Goal: Information Seeking & Learning: Check status

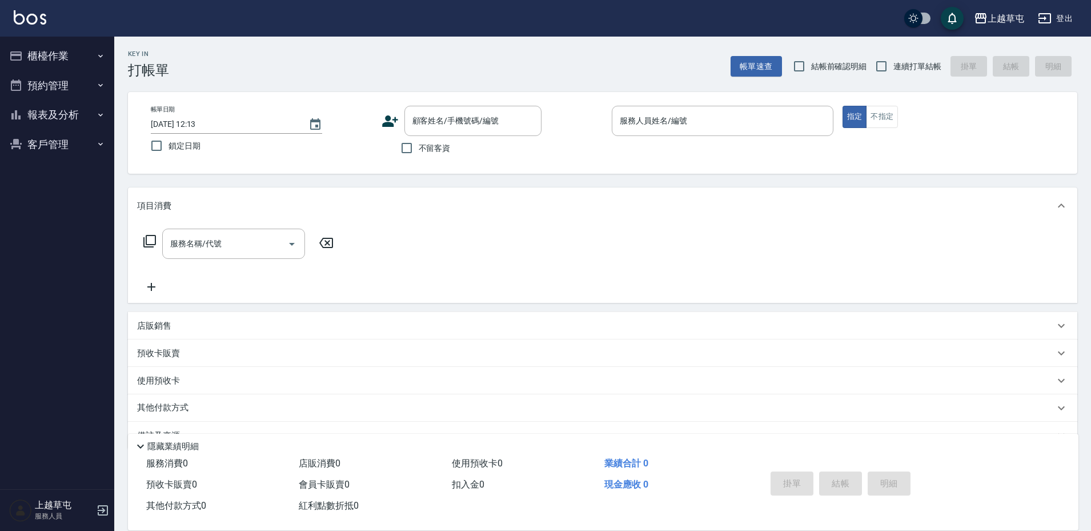
click at [71, 111] on button "報表及分析" at bounding box center [57, 115] width 105 height 30
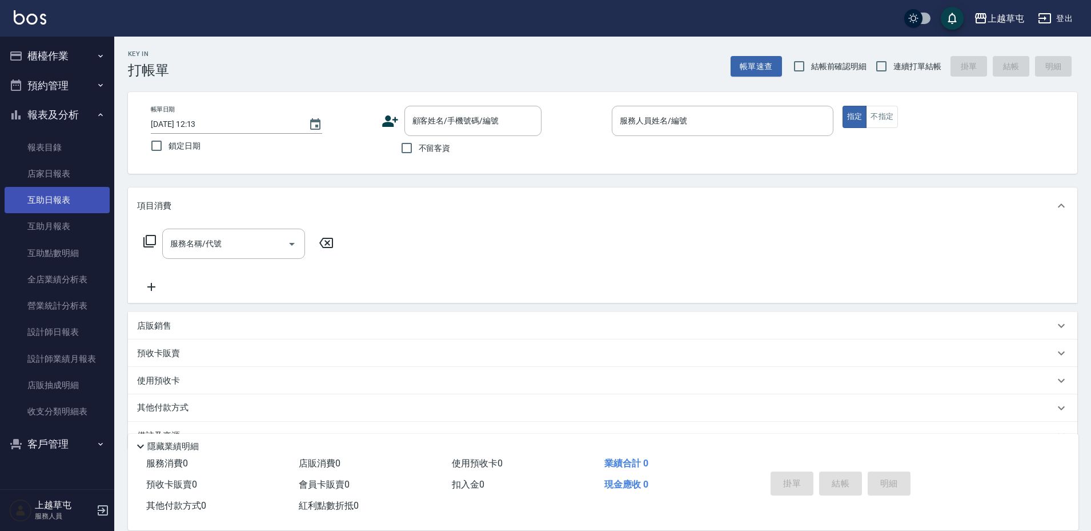
click at [74, 197] on link "互助日報表" at bounding box center [57, 200] width 105 height 26
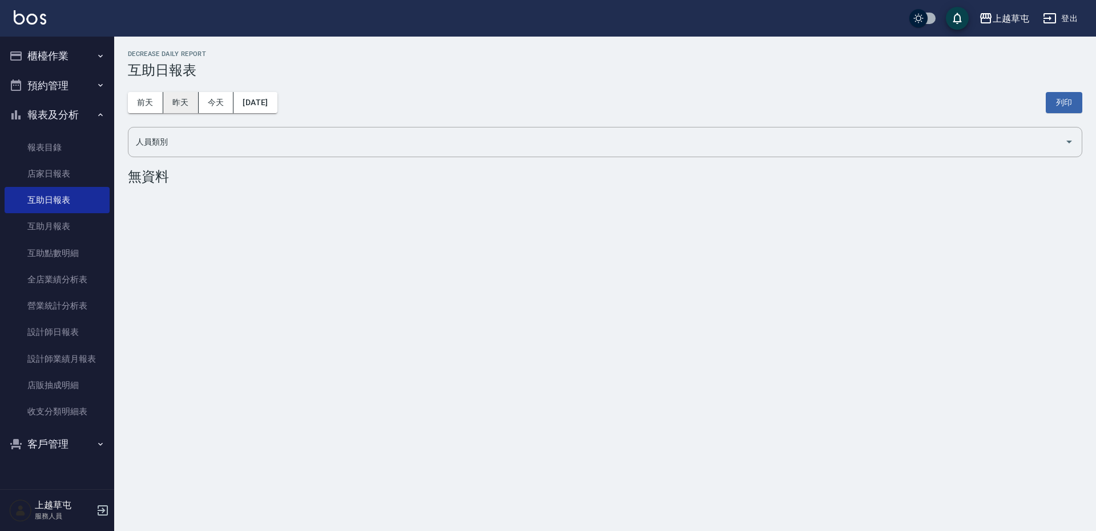
click at [187, 100] on button "昨天" at bounding box center [180, 102] width 35 height 21
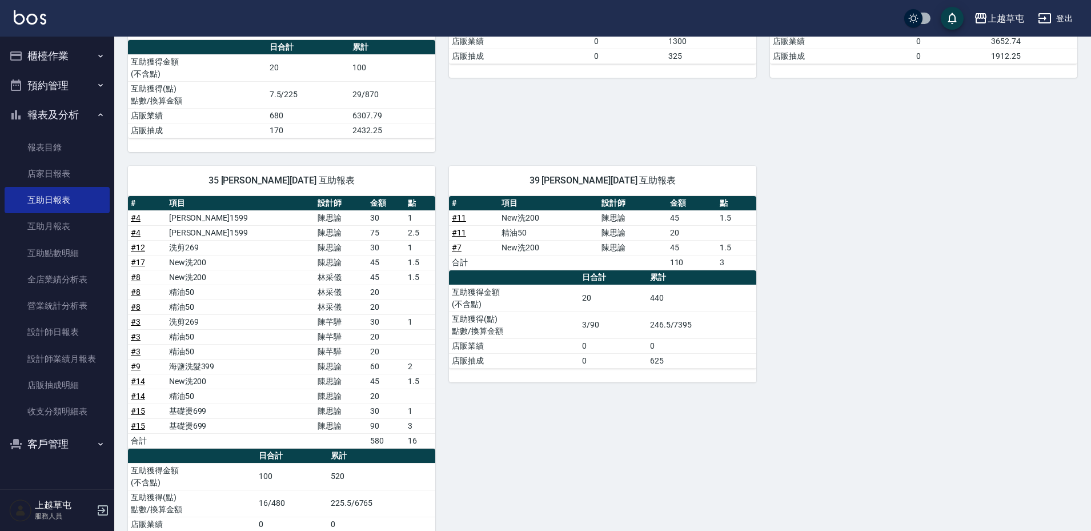
scroll to position [35, 0]
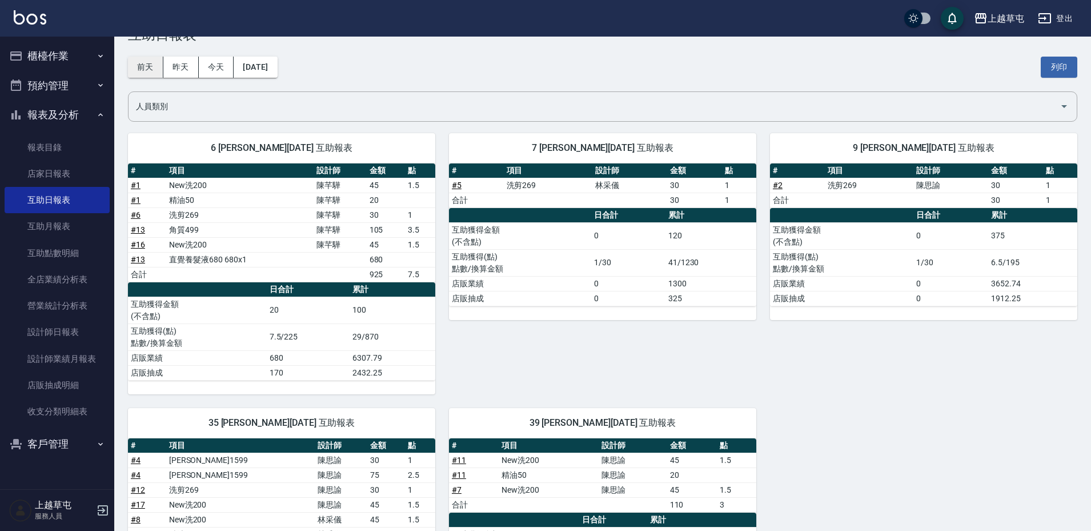
click at [156, 67] on button "前天" at bounding box center [145, 67] width 35 height 21
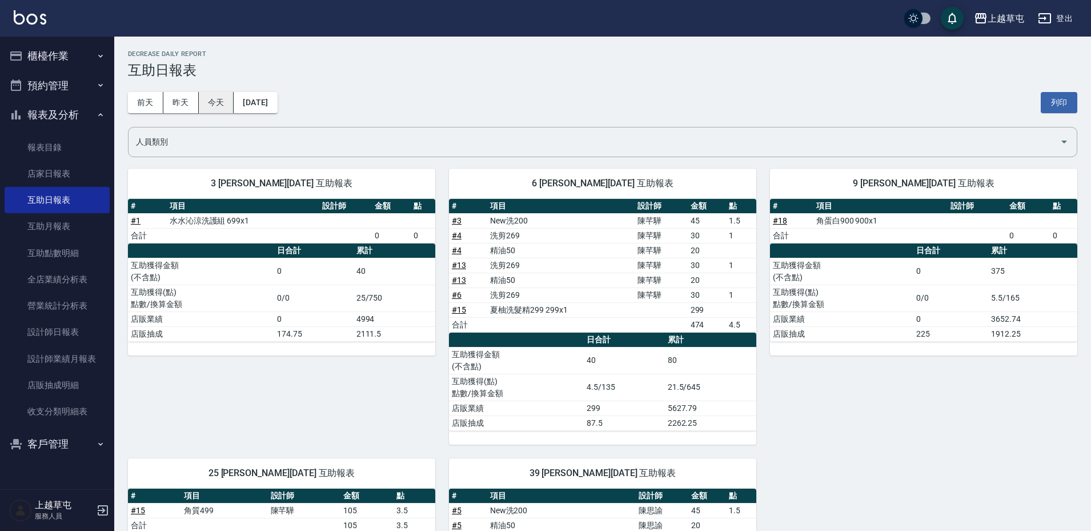
click at [221, 111] on button "今天" at bounding box center [216, 102] width 35 height 21
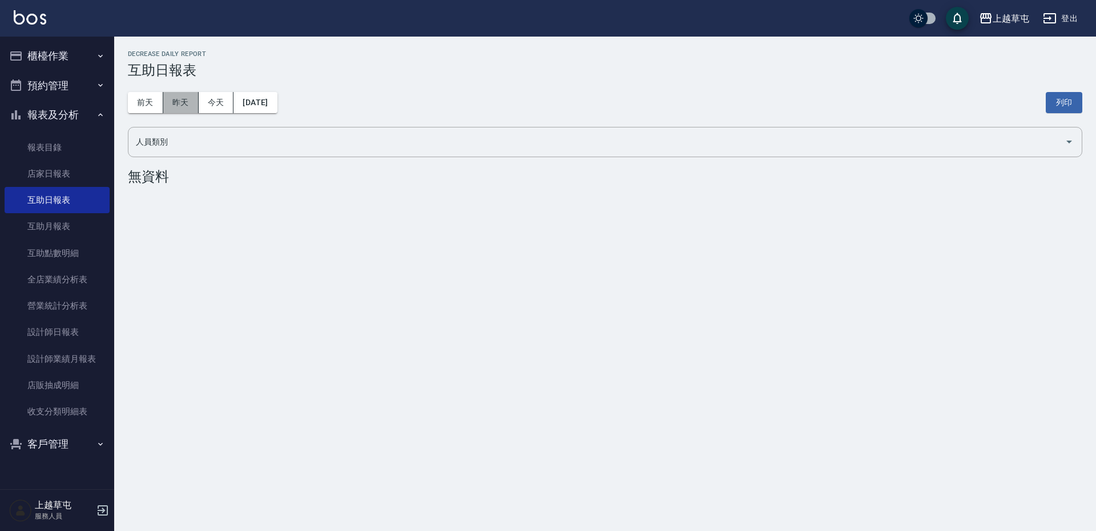
click at [177, 103] on button "昨天" at bounding box center [180, 102] width 35 height 21
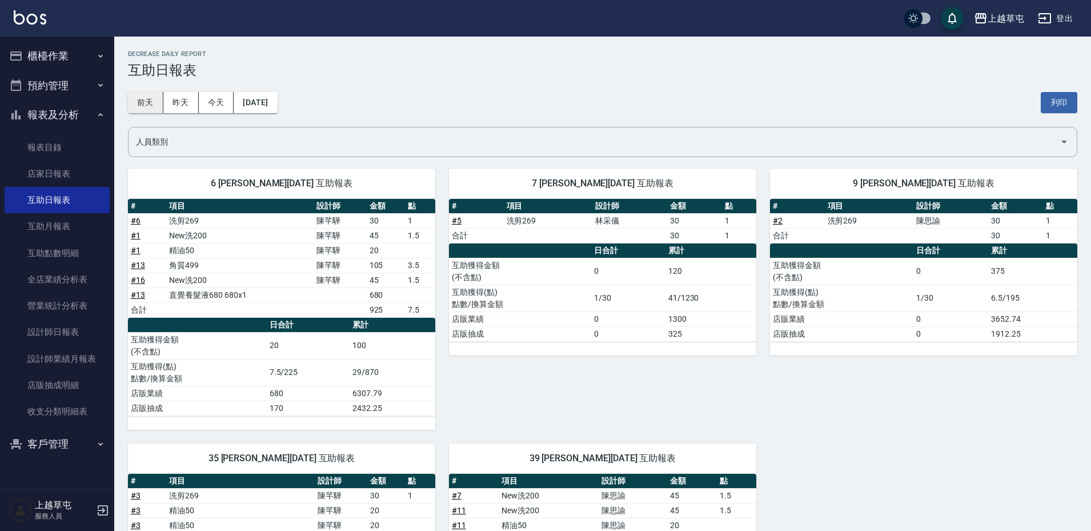
click at [156, 106] on button "前天" at bounding box center [145, 102] width 35 height 21
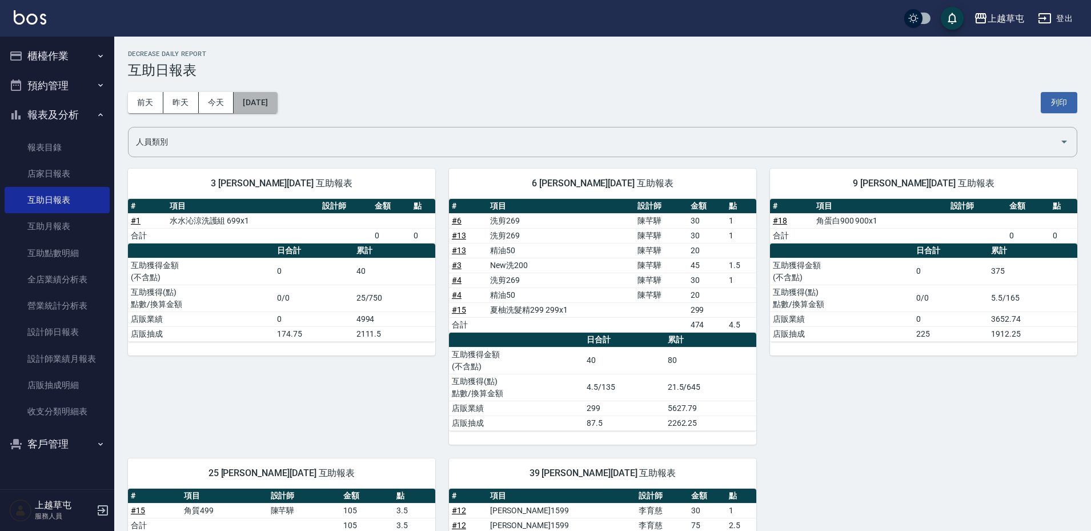
click at [264, 105] on button "[DATE]" at bounding box center [255, 102] width 43 height 21
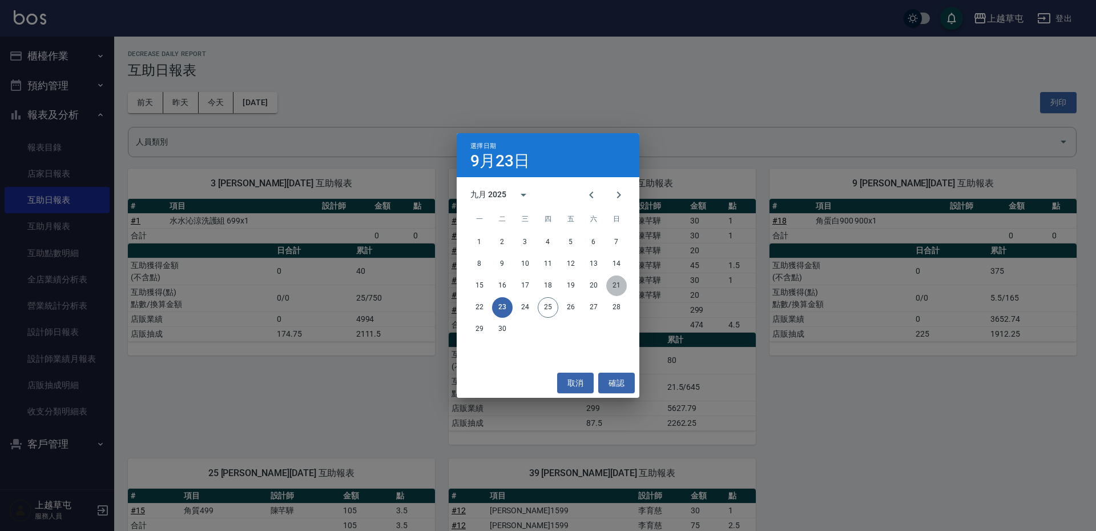
click at [617, 287] on button "21" at bounding box center [616, 285] width 21 height 21
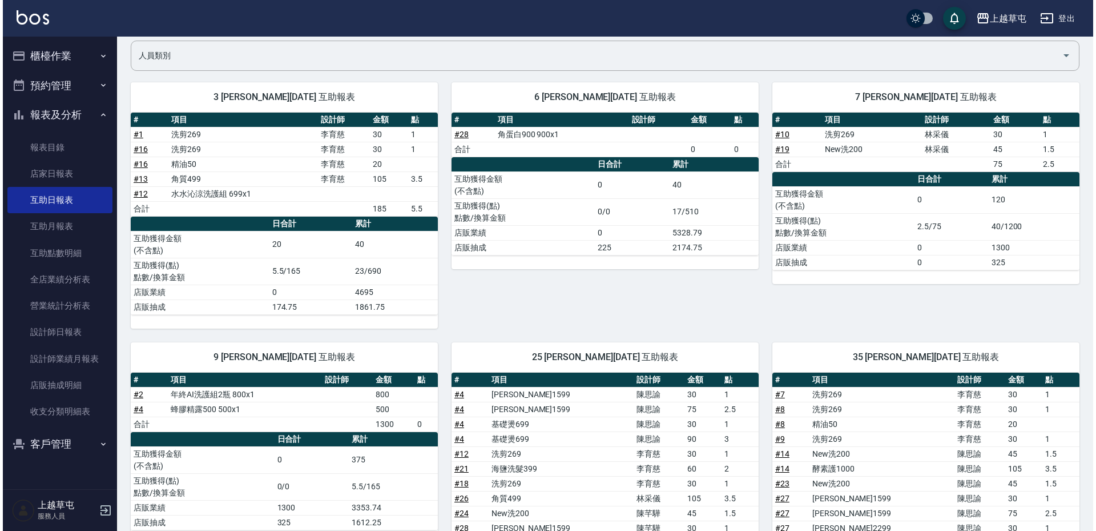
scroll to position [50, 0]
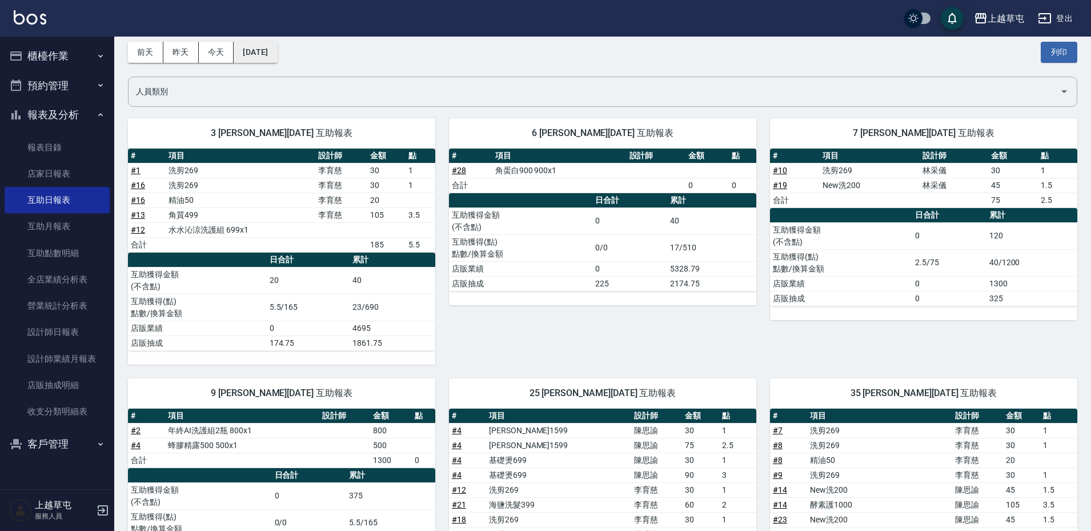
click at [240, 49] on button "[DATE]" at bounding box center [255, 52] width 43 height 21
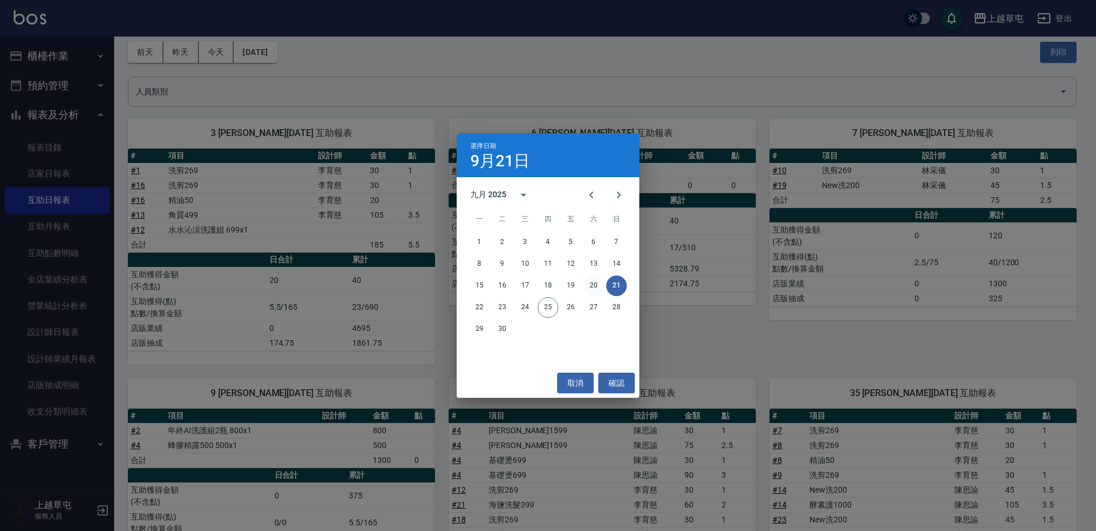
click at [586, 286] on button "20" at bounding box center [594, 285] width 21 height 21
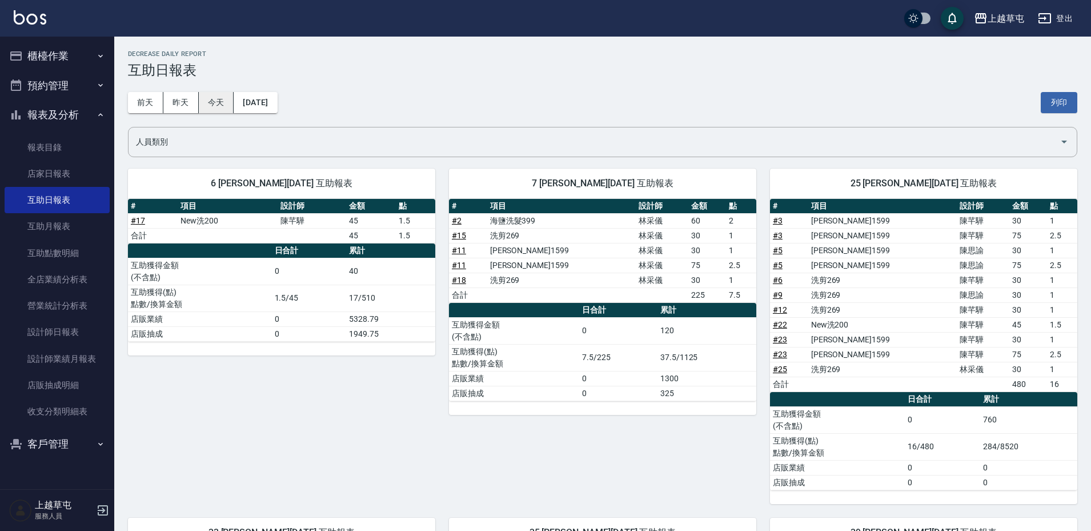
click at [206, 99] on button "今天" at bounding box center [216, 102] width 35 height 21
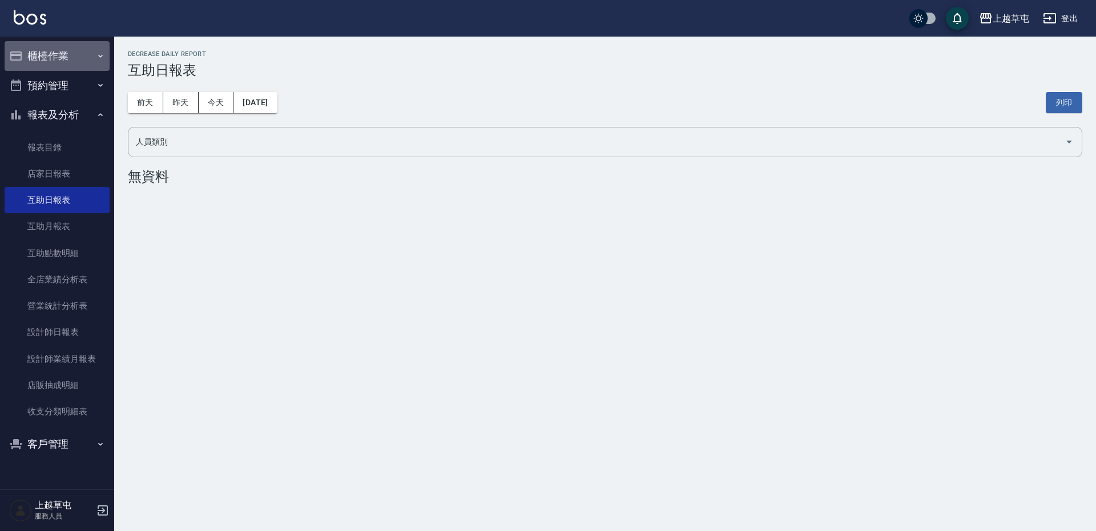
click at [67, 63] on button "櫃檯作業" at bounding box center [57, 56] width 105 height 30
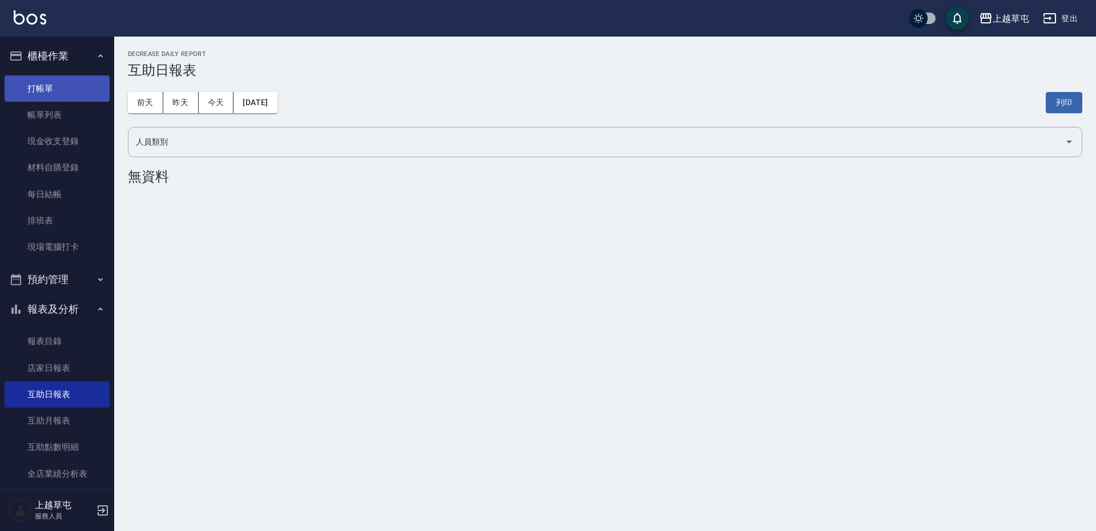
click at [77, 90] on link "打帳單" at bounding box center [57, 88] width 105 height 26
